Goal: Task Accomplishment & Management: Manage account settings

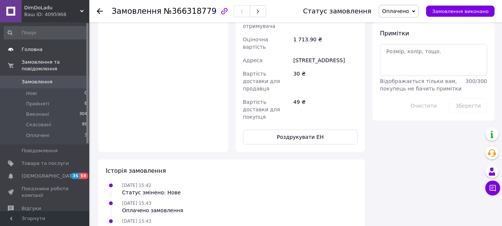
scroll to position [443, 0]
click at [33, 50] on span "Головна" at bounding box center [32, 49] width 21 height 7
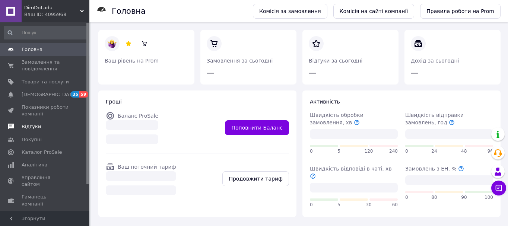
click at [32, 128] on span "Відгуки" at bounding box center [31, 126] width 19 height 7
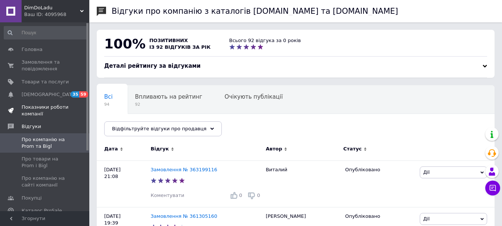
click at [47, 108] on span "Показники роботи компанії" at bounding box center [45, 110] width 47 height 13
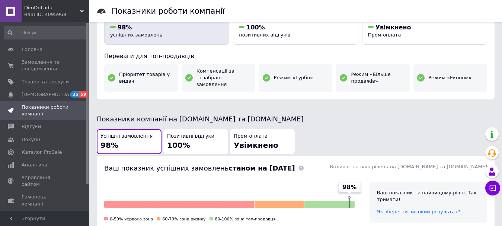
scroll to position [112, 0]
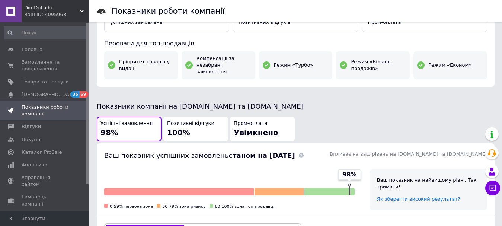
click at [134, 122] on div "Успішні замовлення 98%" at bounding box center [128, 128] width 57 height 17
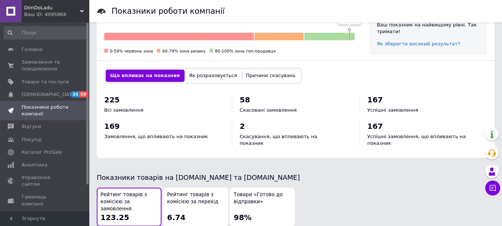
scroll to position [254, 0]
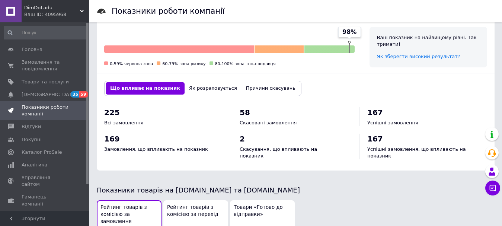
click at [199, 82] on button "Як розраховується" at bounding box center [213, 88] width 57 height 12
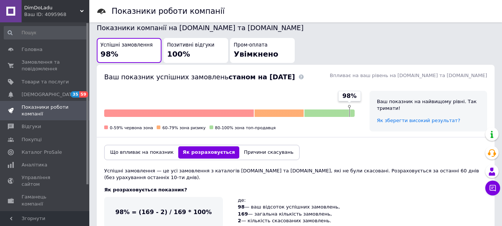
scroll to position [174, 0]
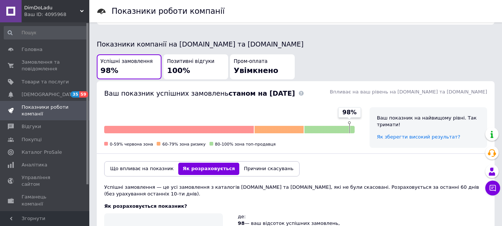
click at [257, 163] on button "Причини скасувань" at bounding box center [268, 169] width 58 height 12
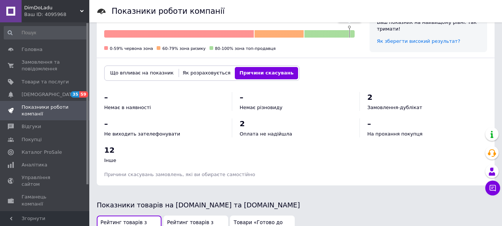
scroll to position [285, 0]
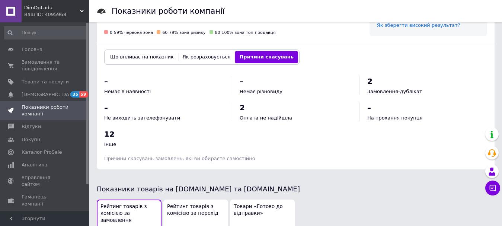
click at [130, 51] on button "Що впливає на показник" at bounding box center [142, 57] width 73 height 12
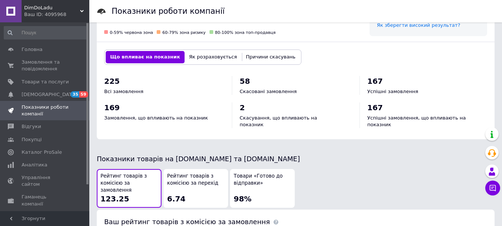
click at [192, 51] on button "Як розраховується" at bounding box center [213, 57] width 57 height 12
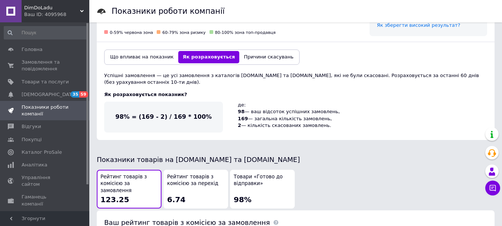
click at [243, 51] on button "Причини скасувань" at bounding box center [268, 57] width 58 height 12
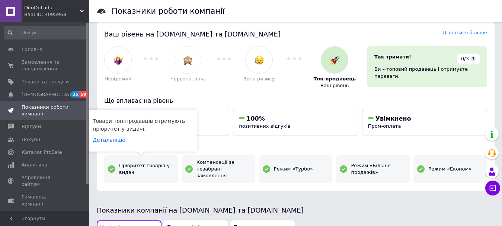
scroll to position [0, 0]
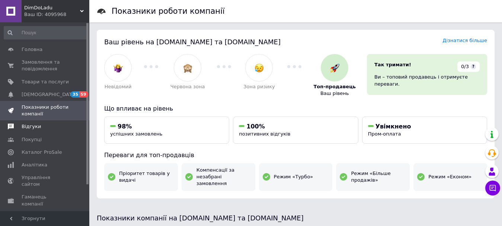
click at [33, 126] on span "Відгуки" at bounding box center [31, 126] width 19 height 7
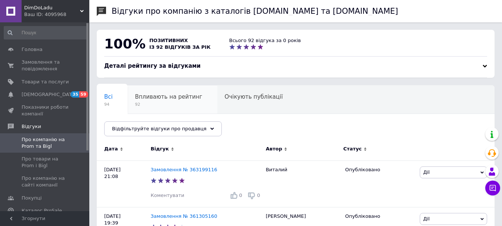
click at [151, 98] on span "Впливають на рейтинг" at bounding box center [168, 96] width 67 height 7
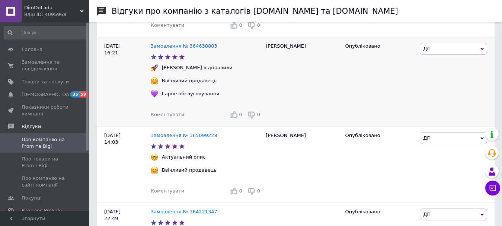
scroll to position [298, 0]
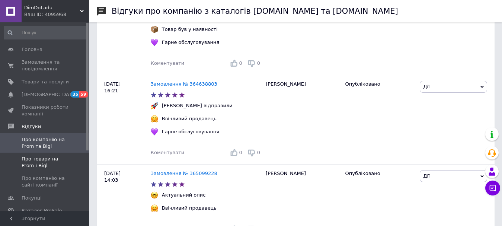
click at [43, 158] on span "Про товари на Prom і Bigl" at bounding box center [45, 162] width 47 height 13
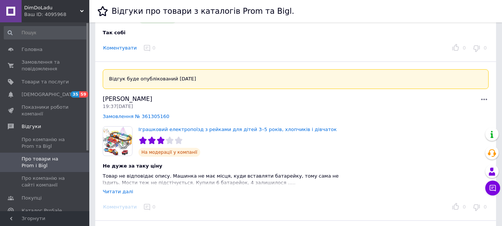
scroll to position [112, 0]
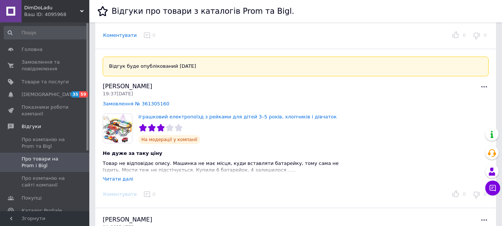
click at [116, 178] on div "Читати далі" at bounding box center [118, 179] width 31 height 6
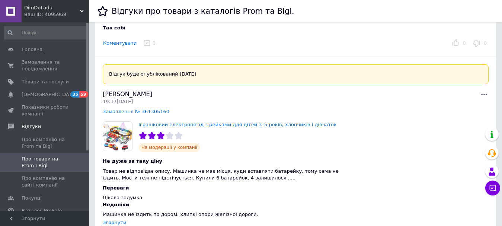
scroll to position [0, 0]
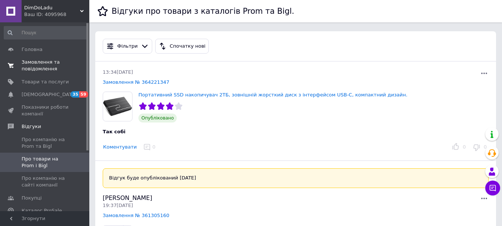
click at [40, 64] on span "Замовлення та повідомлення" at bounding box center [45, 65] width 47 height 13
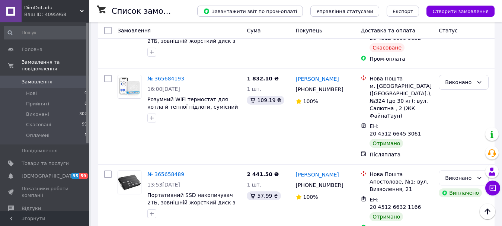
scroll to position [1396, 0]
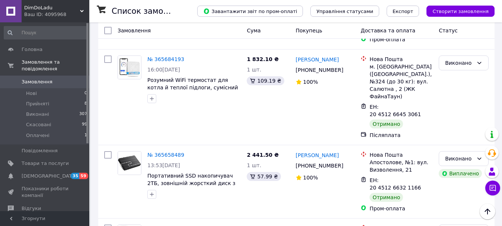
click at [265, 182] on li "по 50 позицій" at bounding box center [257, 181] width 54 height 13
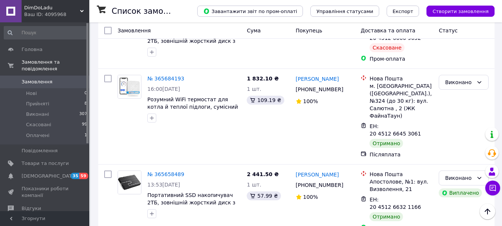
scroll to position [1451, 0]
